Goal: Task Accomplishment & Management: Manage account settings

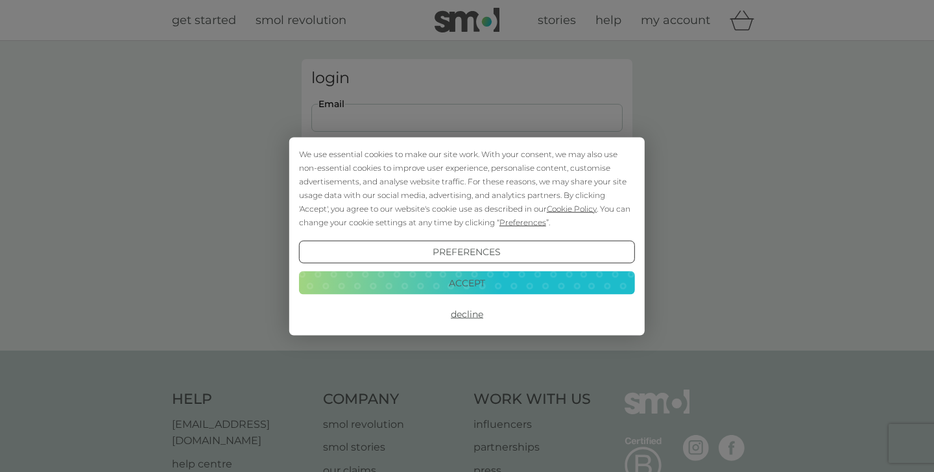
click at [514, 274] on button "Accept" at bounding box center [467, 282] width 336 height 23
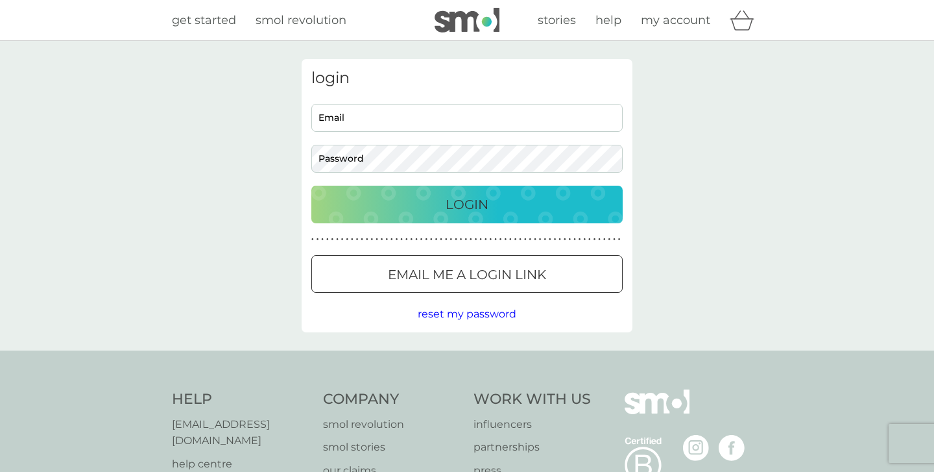
click at [454, 122] on input "Email" at bounding box center [466, 118] width 311 height 28
type input "[EMAIL_ADDRESS][DOMAIN_NAME]"
click at [467, 204] on button "Login" at bounding box center [466, 205] width 311 height 38
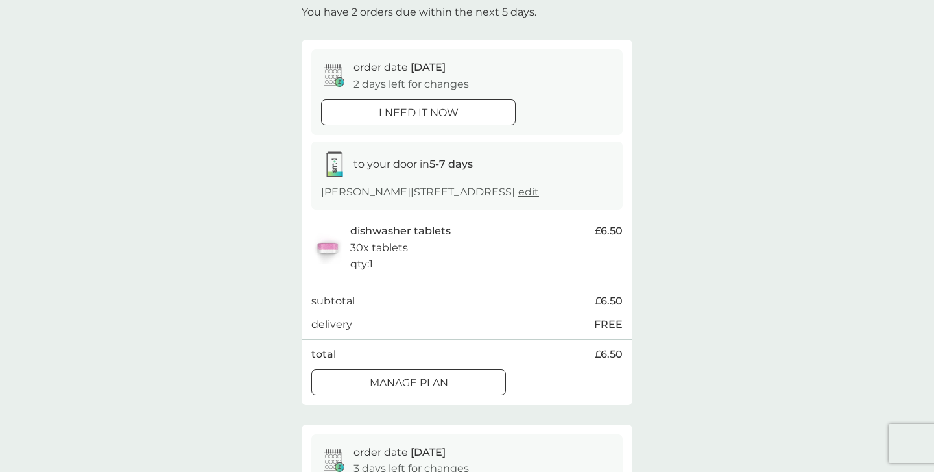
scroll to position [83, 0]
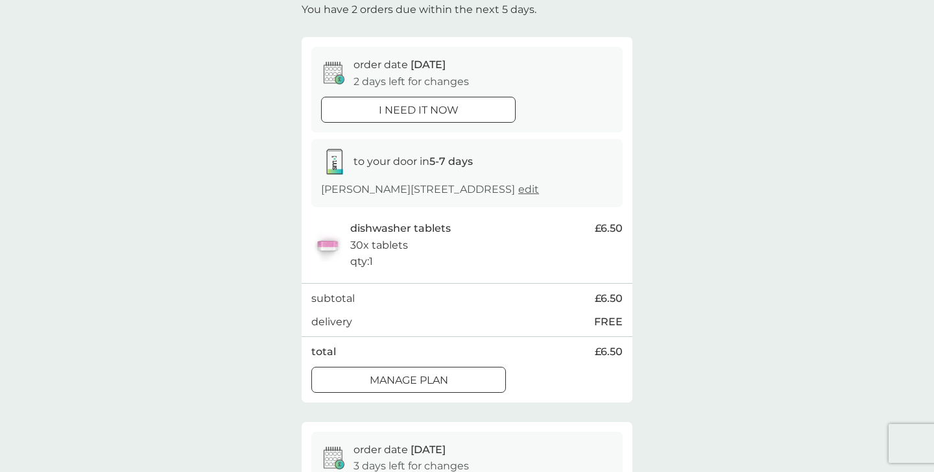
click at [427, 380] on div at bounding box center [408, 380] width 47 height 14
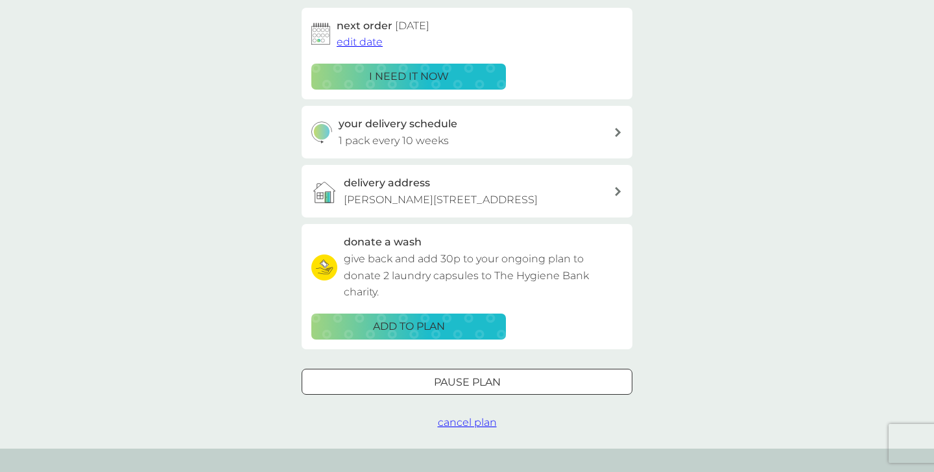
scroll to position [218, 0]
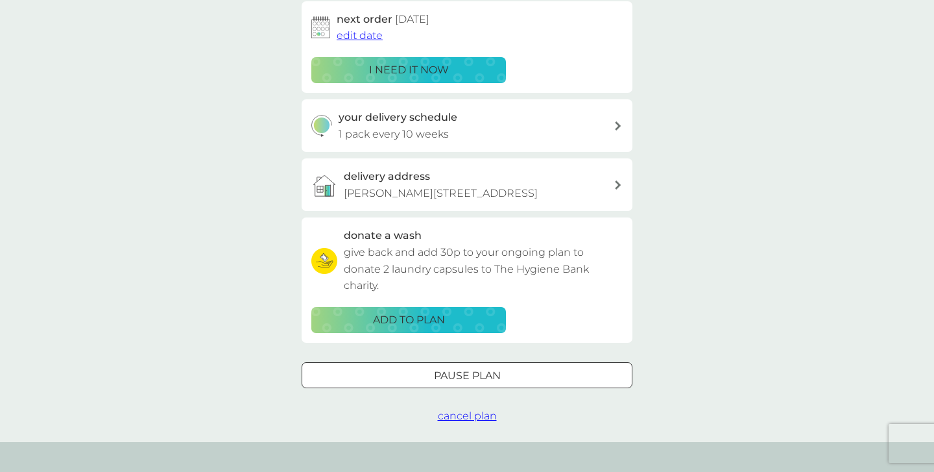
click at [465, 409] on span "cancel plan" at bounding box center [467, 415] width 59 height 12
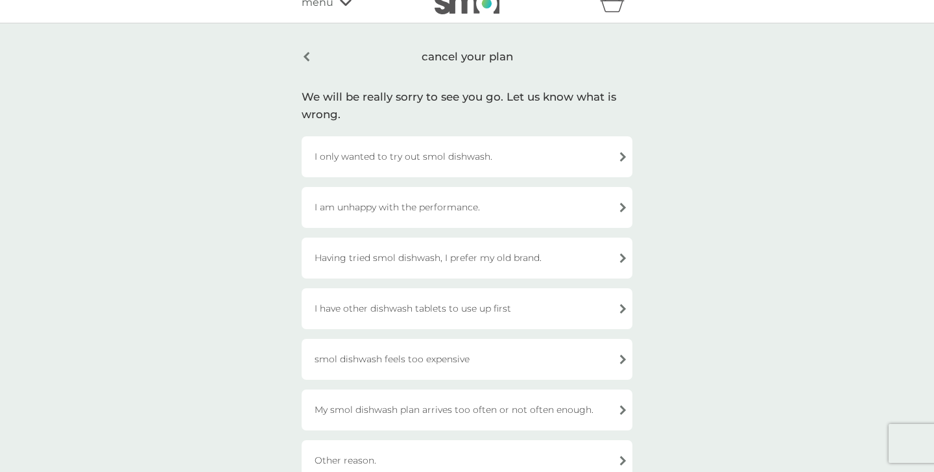
scroll to position [22, 0]
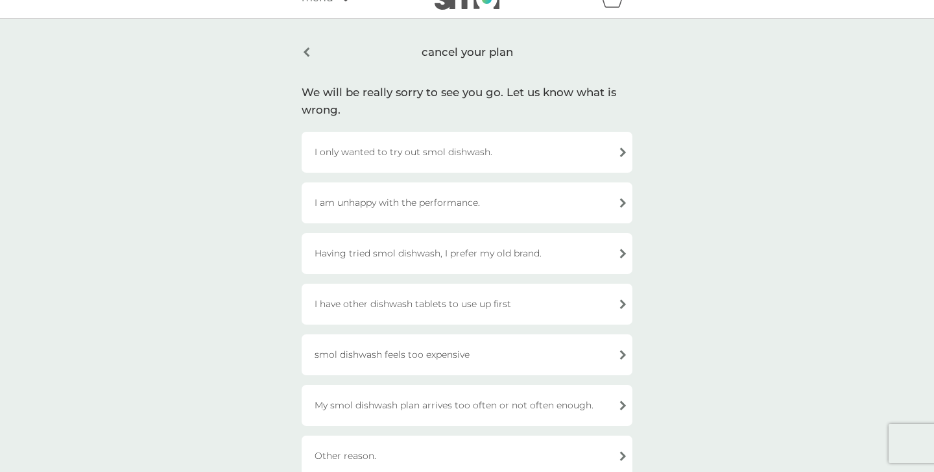
click at [476, 255] on div "Having tried smol dishwash, I prefer my old brand." at bounding box center [467, 253] width 331 height 41
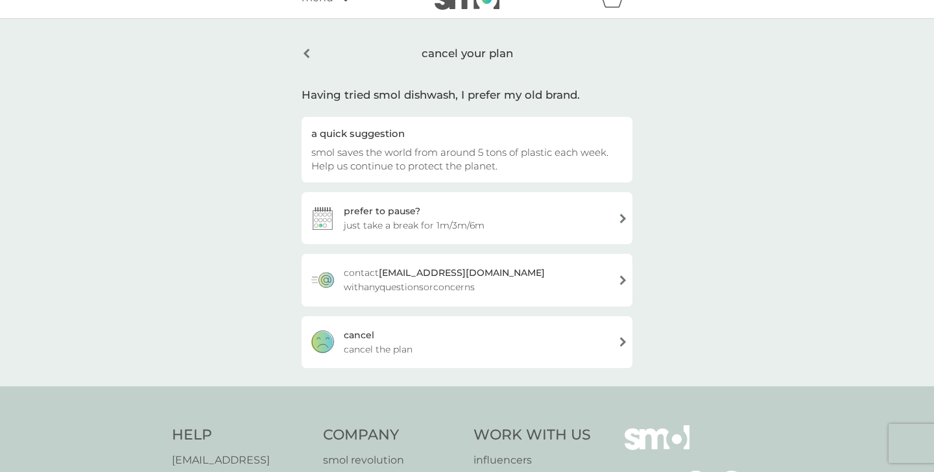
click at [549, 358] on div "cancel cancel the plan" at bounding box center [467, 342] width 331 height 52
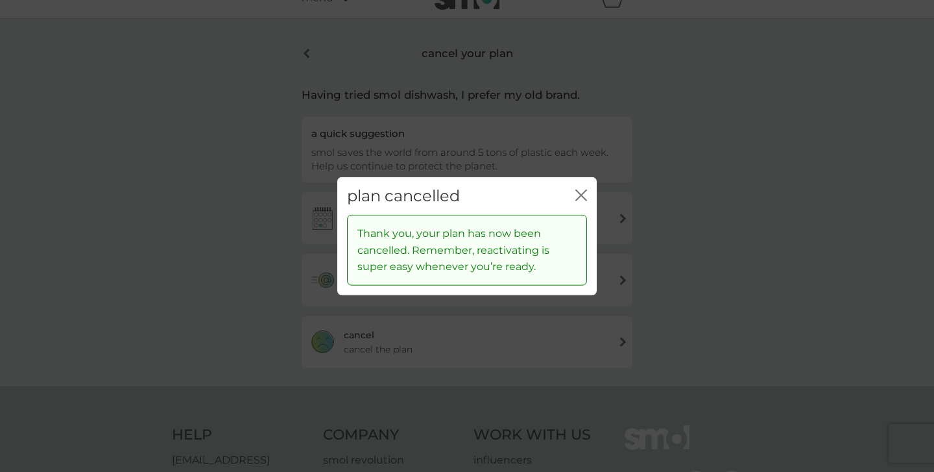
click at [581, 191] on icon "close" at bounding box center [582, 195] width 12 height 12
